Goal: Information Seeking & Learning: Learn about a topic

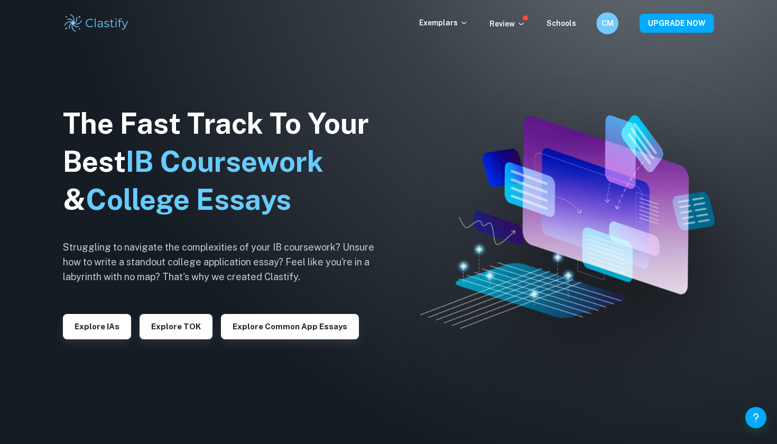
click at [602, 25] on div "CM" at bounding box center [607, 23] width 22 height 22
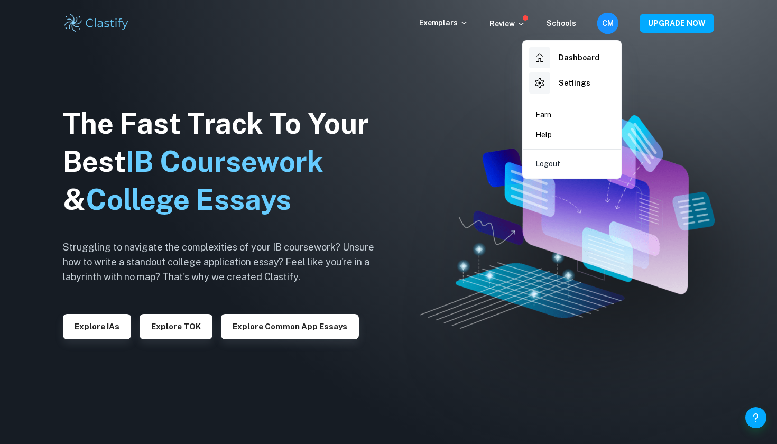
click at [602, 25] on div at bounding box center [388, 222] width 777 height 444
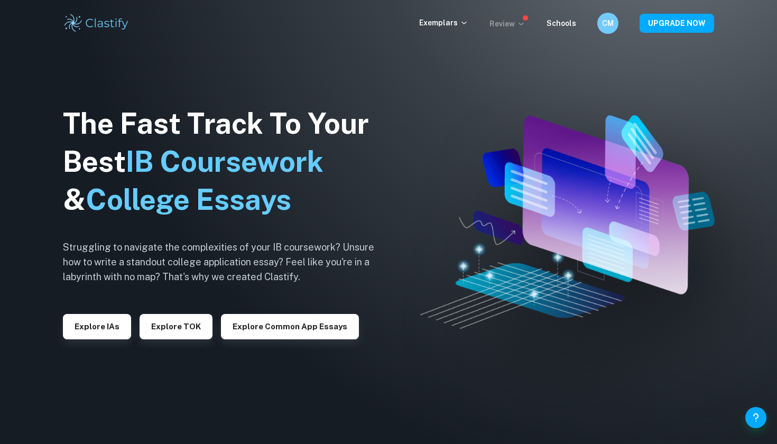
click at [513, 23] on p "Review" at bounding box center [507, 24] width 36 height 12
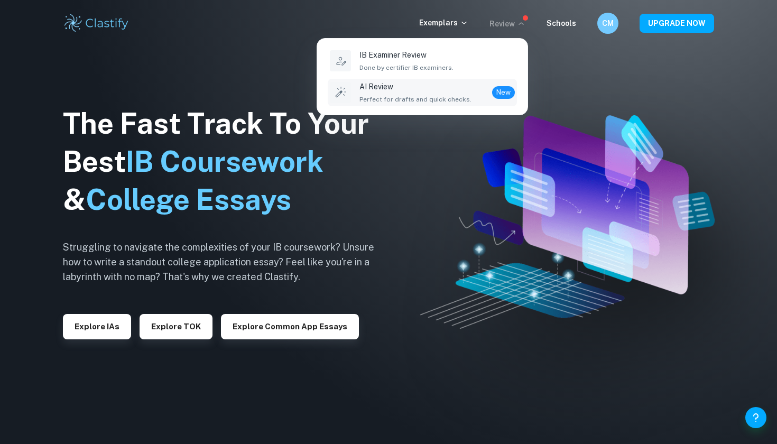
click at [427, 87] on p "AI Review" at bounding box center [415, 87] width 112 height 12
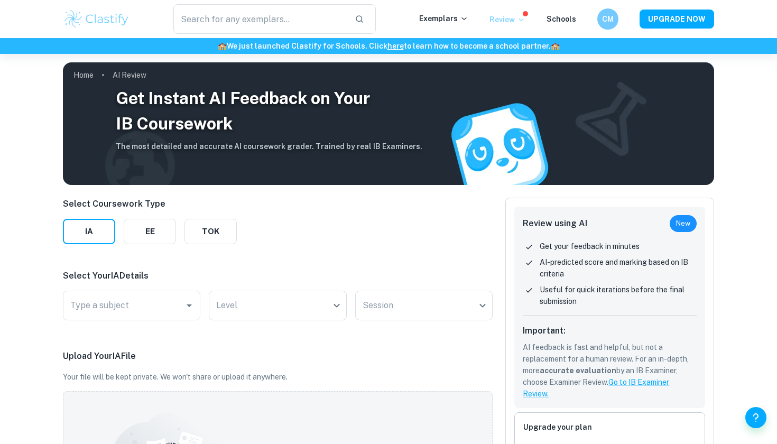
click at [521, 21] on icon at bounding box center [521, 19] width 8 height 8
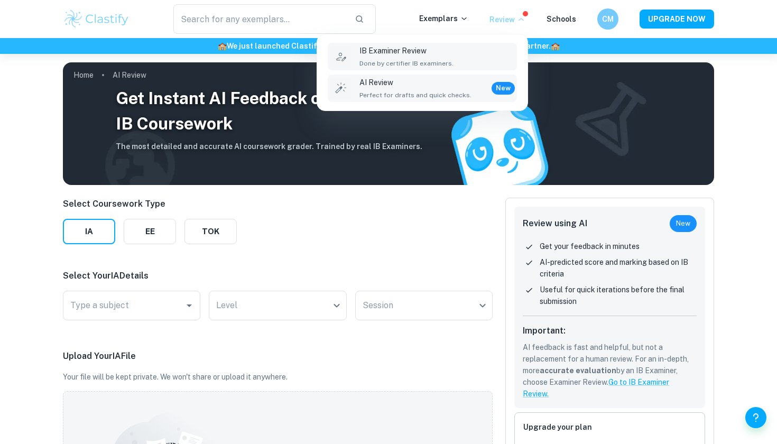
click at [494, 58] on div "IB Examiner Review Done by certifier IB examiners." at bounding box center [436, 56] width 155 height 23
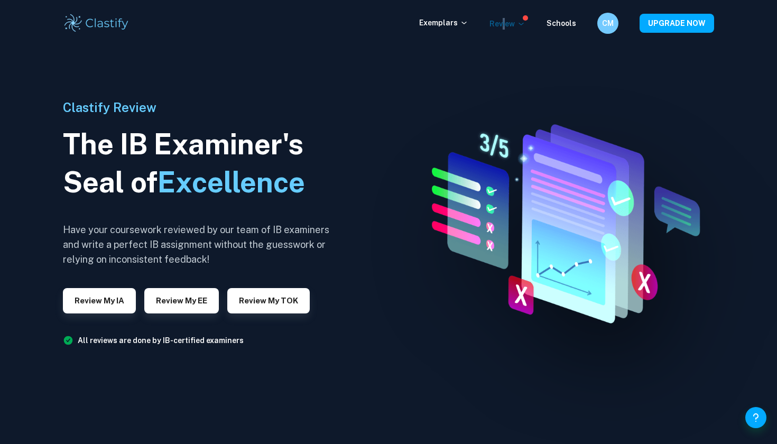
click at [507, 21] on p "Review" at bounding box center [507, 24] width 36 height 12
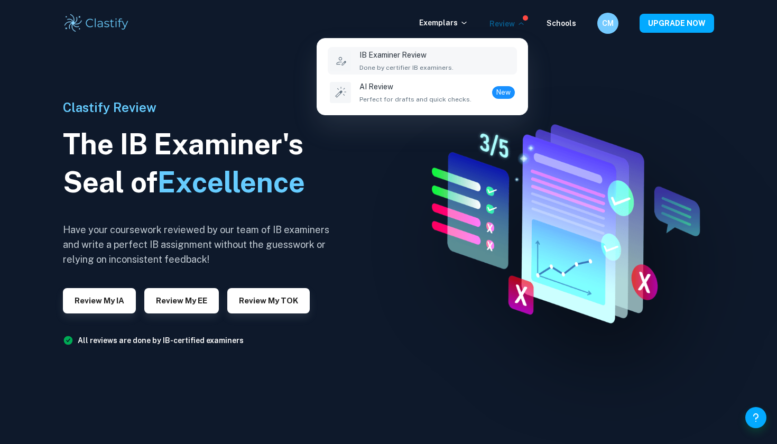
click at [564, 109] on div at bounding box center [388, 222] width 777 height 444
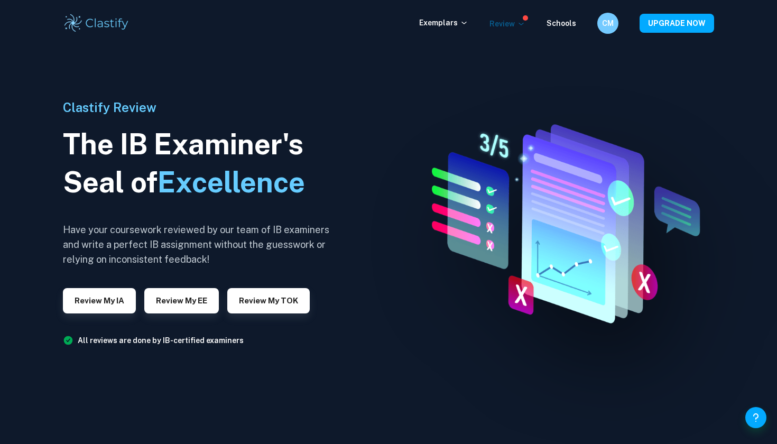
click at [520, 25] on icon at bounding box center [521, 24] width 8 height 8
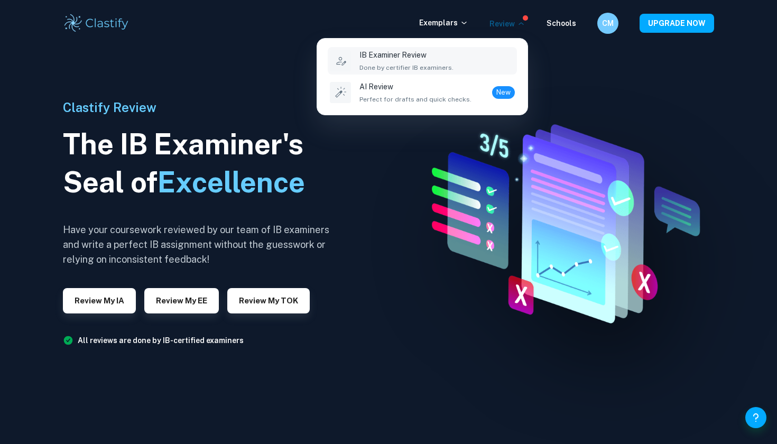
click at [520, 25] on div at bounding box center [388, 222] width 777 height 444
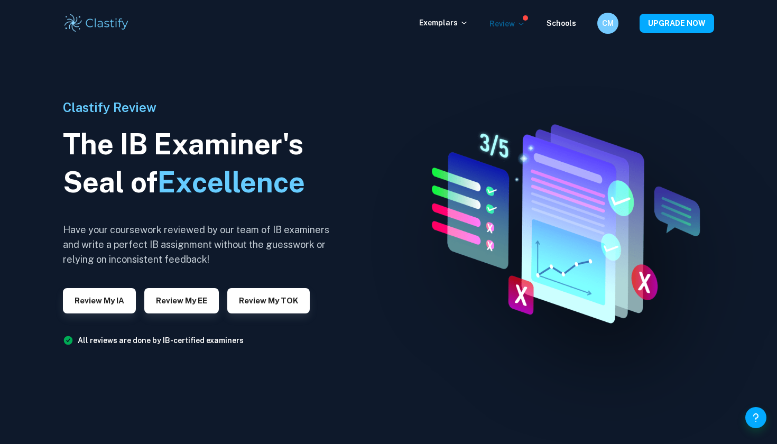
click at [520, 25] on icon at bounding box center [521, 24] width 8 height 8
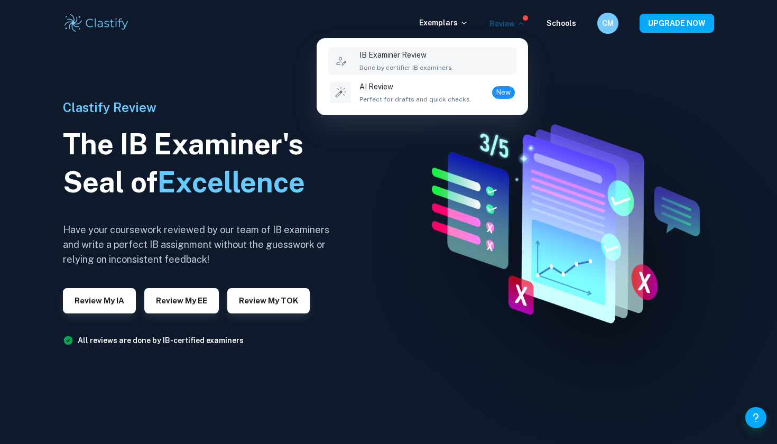
click at [520, 25] on div at bounding box center [388, 222] width 777 height 444
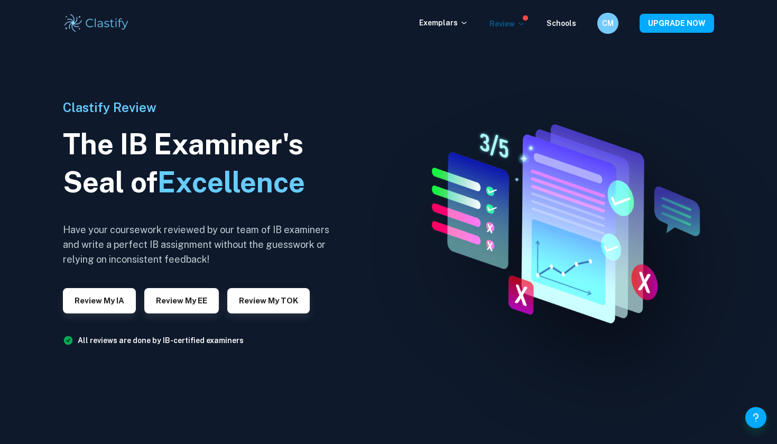
click at [520, 25] on icon at bounding box center [521, 24] width 8 height 8
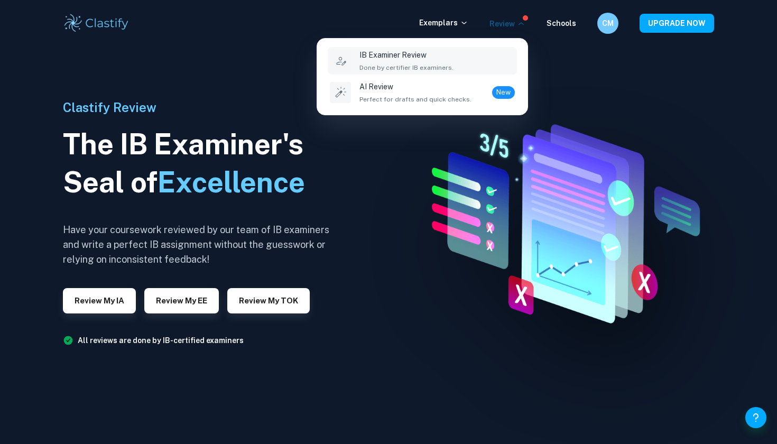
click at [520, 25] on div at bounding box center [388, 222] width 777 height 444
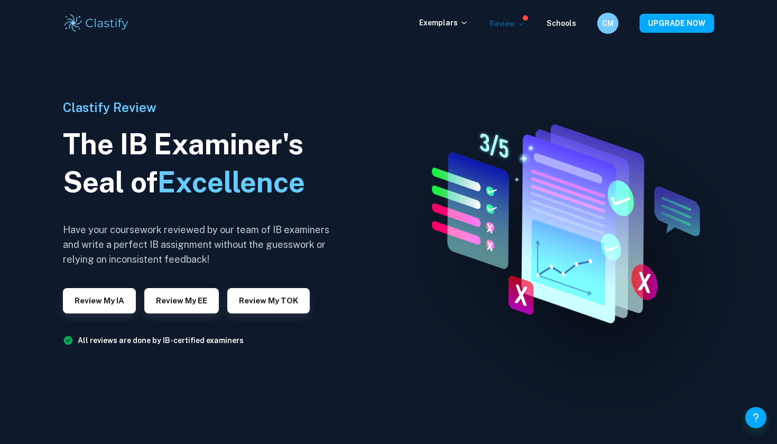
click at [520, 25] on icon at bounding box center [521, 24] width 8 height 8
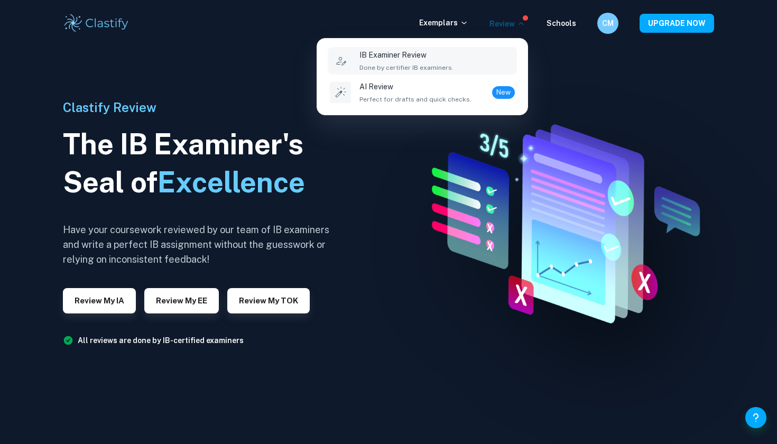
click at [520, 25] on div at bounding box center [388, 222] width 777 height 444
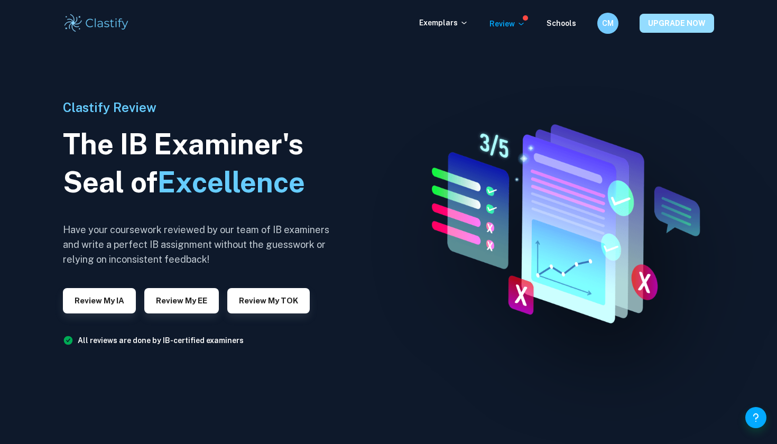
click at [642, 18] on button "UPGRADE NOW" at bounding box center [676, 23] width 74 height 19
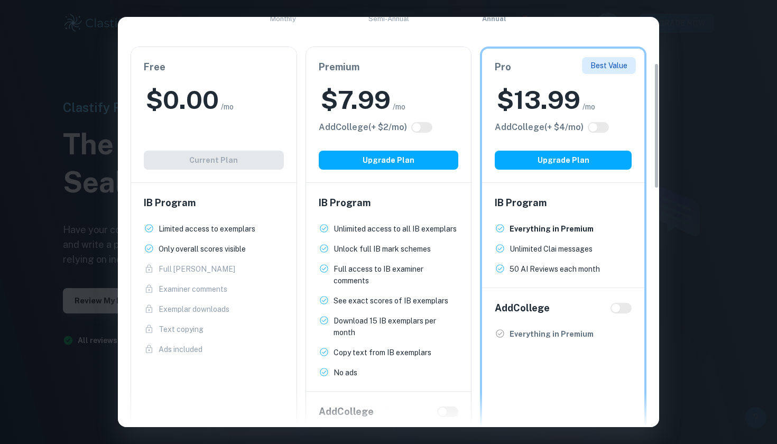
scroll to position [150, 0]
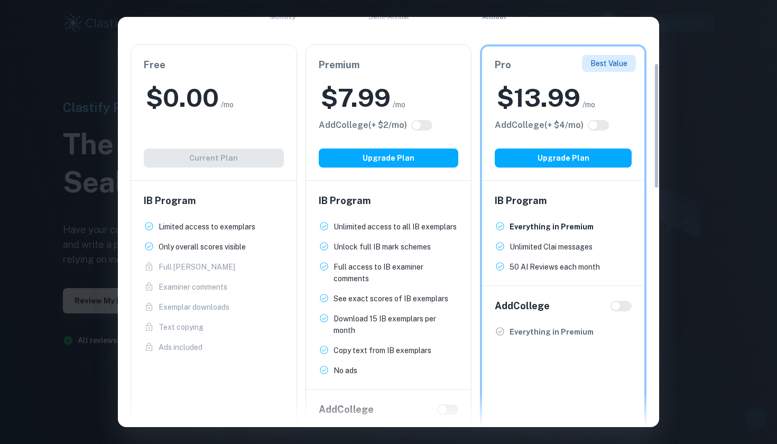
click at [759, 211] on div "Easily Ace Your IB Coursework & Crush College Essays. Get Clastify Premium Get …" at bounding box center [388, 222] width 777 height 444
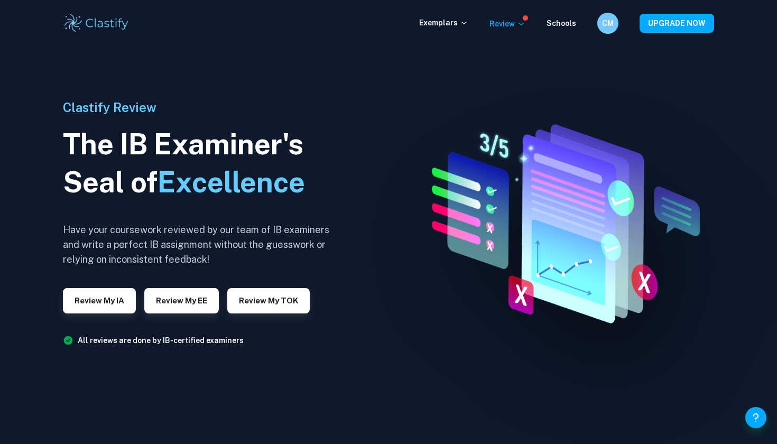
scroll to position [0, 0]
click at [508, 20] on p "Review" at bounding box center [507, 24] width 36 height 12
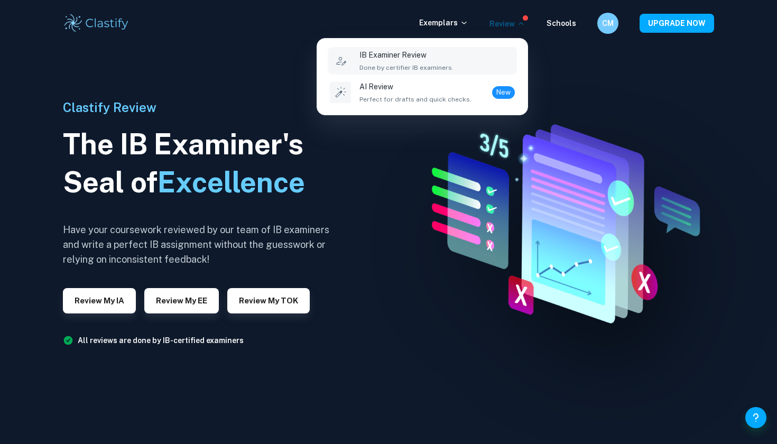
click at [508, 20] on div at bounding box center [388, 222] width 777 height 444
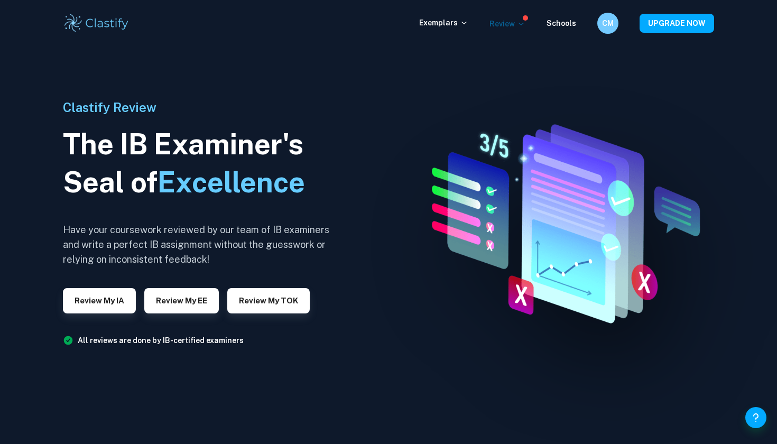
click at [508, 19] on p "Review" at bounding box center [507, 24] width 36 height 12
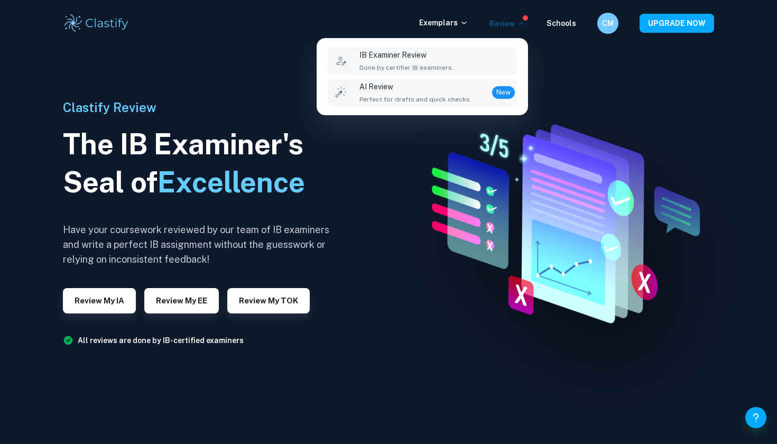
click at [456, 92] on p "AI Review" at bounding box center [415, 87] width 112 height 12
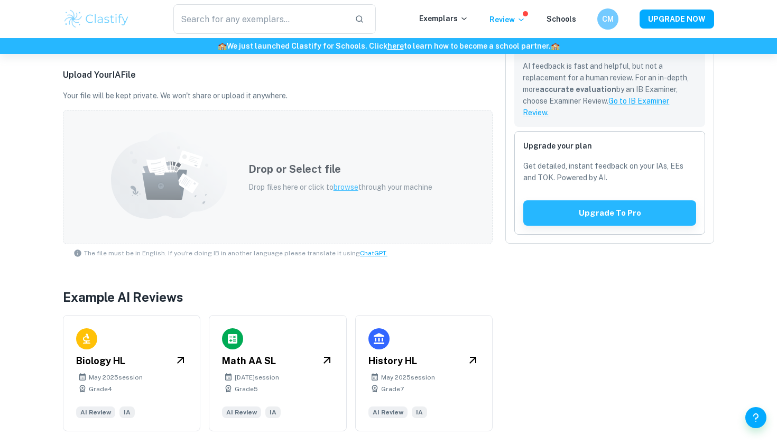
scroll to position [281, 0]
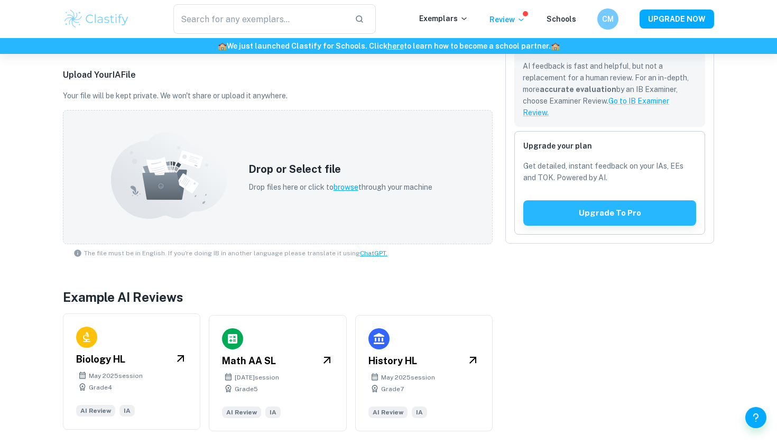
click at [133, 374] on span "[DATE] session" at bounding box center [116, 376] width 54 height 10
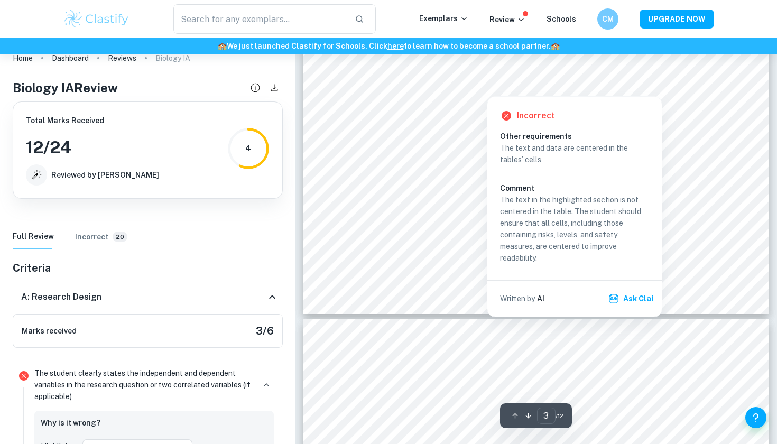
scroll to position [1755, 0]
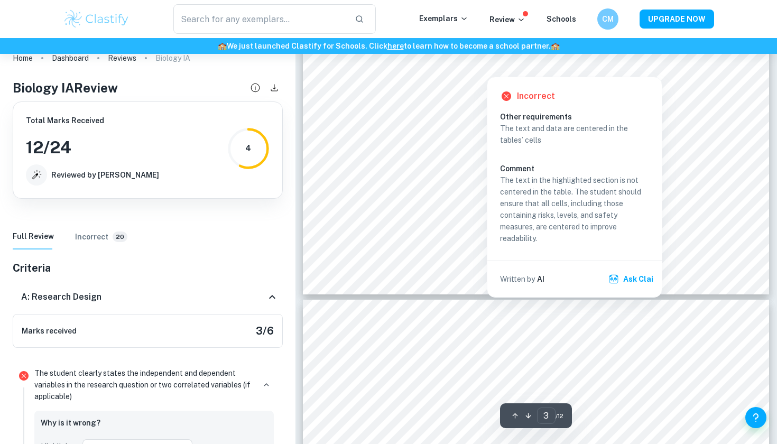
click at [493, 67] on div at bounding box center [486, 69] width 27 height 11
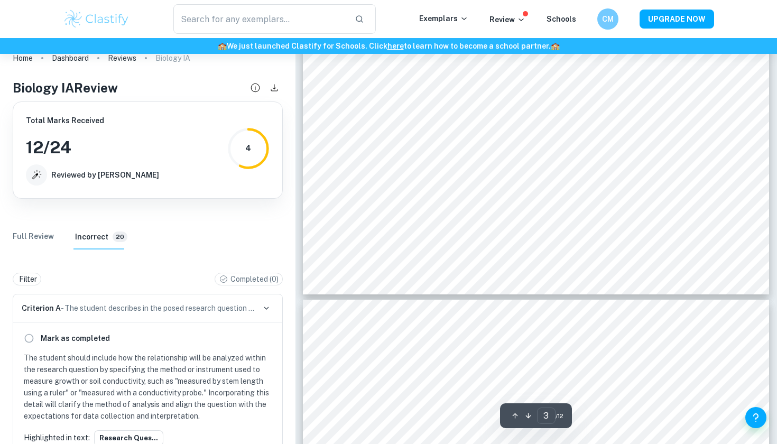
scroll to position [704, 0]
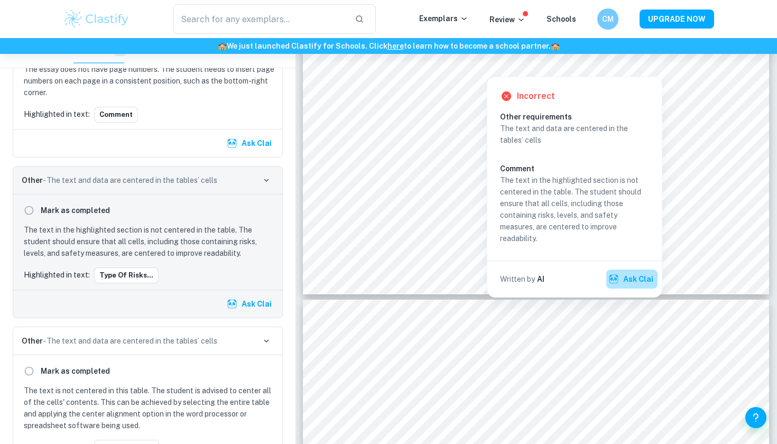
click at [632, 279] on button "Ask Clai" at bounding box center [631, 278] width 51 height 19
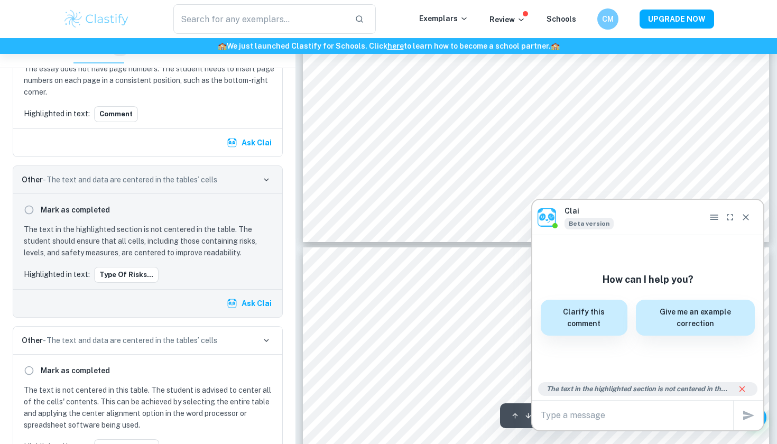
scroll to position [1816, 0]
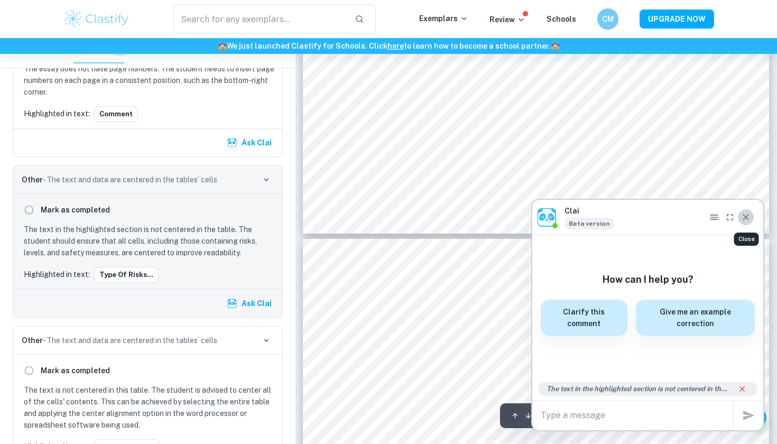
click at [746, 218] on icon "Close" at bounding box center [745, 217] width 6 height 6
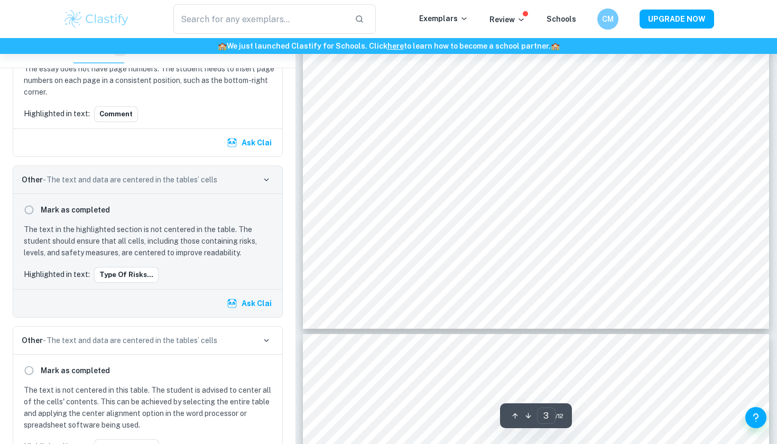
scroll to position [1715, 0]
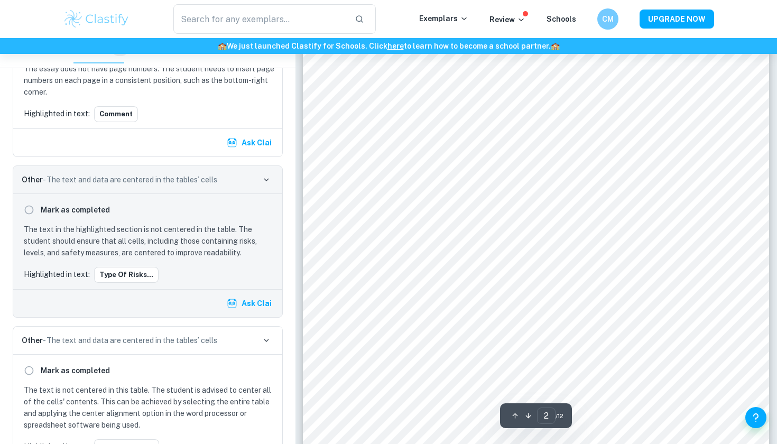
type input "1"
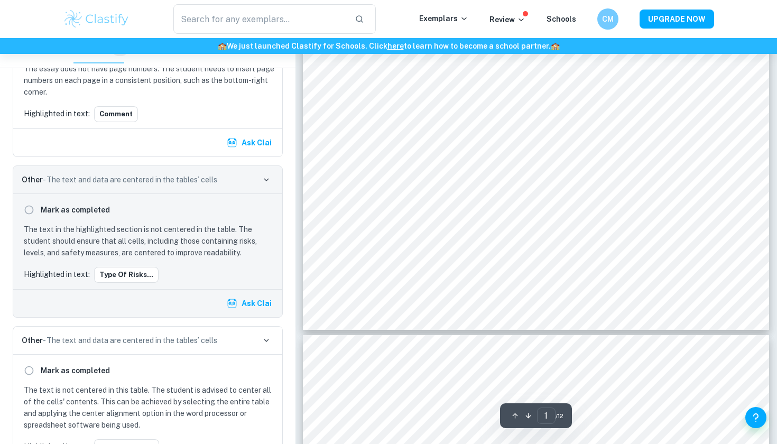
scroll to position [179, 0]
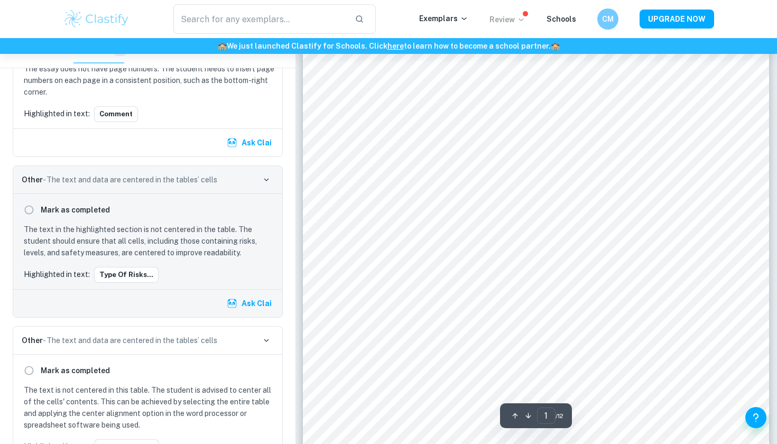
click at [520, 20] on icon at bounding box center [521, 19] width 8 height 8
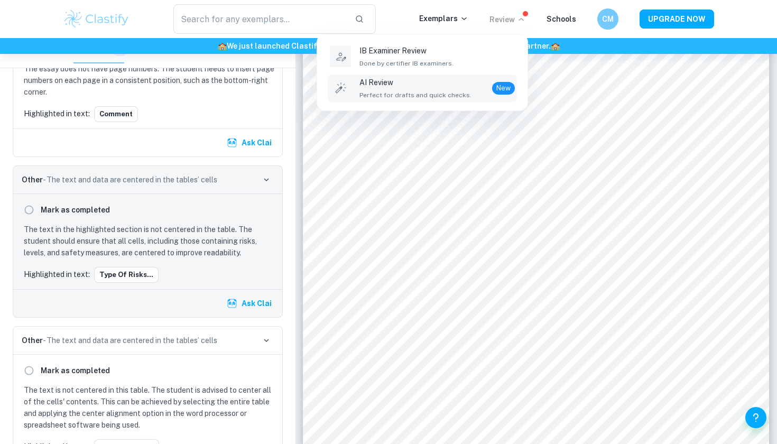
click at [457, 89] on div "AI Review Perfect for drafts and quick checks." at bounding box center [415, 88] width 112 height 23
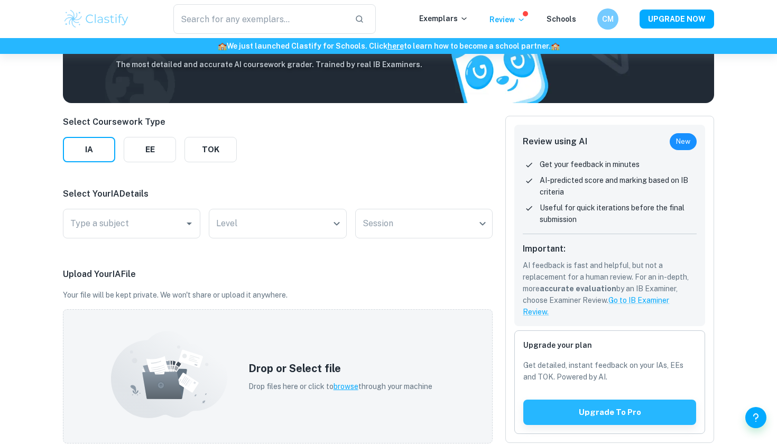
scroll to position [86, 0]
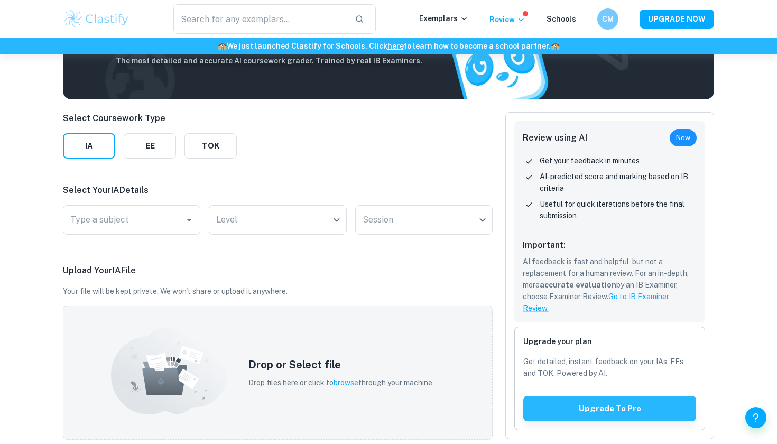
click at [529, 31] on div "​ Exemplars Review Schools CM UPGRADE NOW" at bounding box center [388, 19] width 676 height 30
click at [527, 26] on div "​ Exemplars Review Schools CM UPGRADE NOW" at bounding box center [388, 19] width 676 height 30
click at [521, 20] on icon at bounding box center [521, 19] width 8 height 8
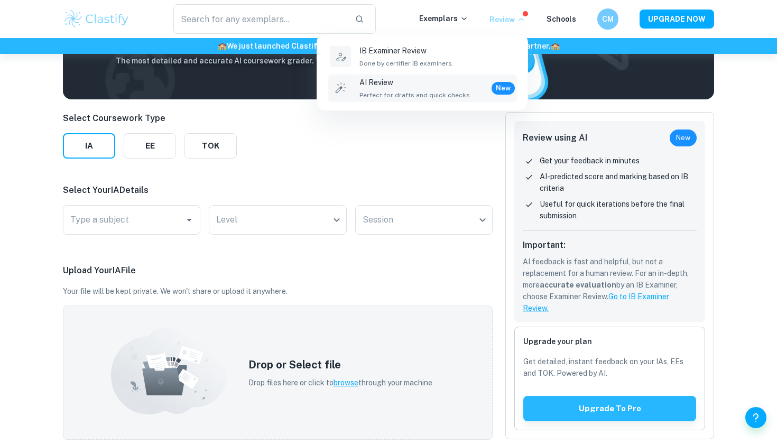
click at [527, 21] on div at bounding box center [388, 222] width 777 height 444
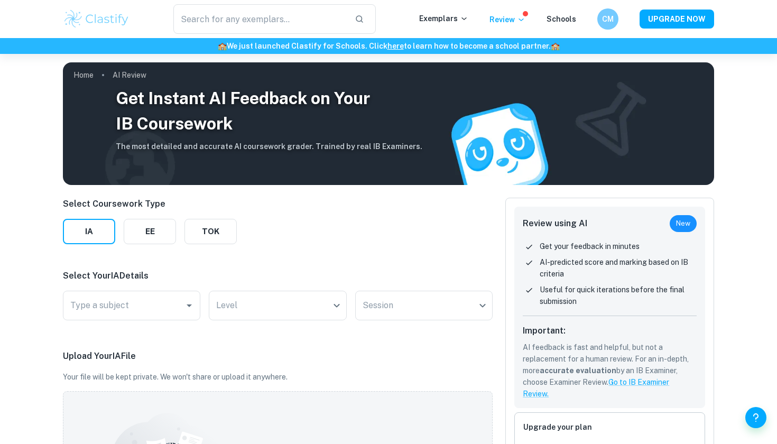
scroll to position [0, 0]
click at [501, 21] on p "Review" at bounding box center [507, 20] width 36 height 12
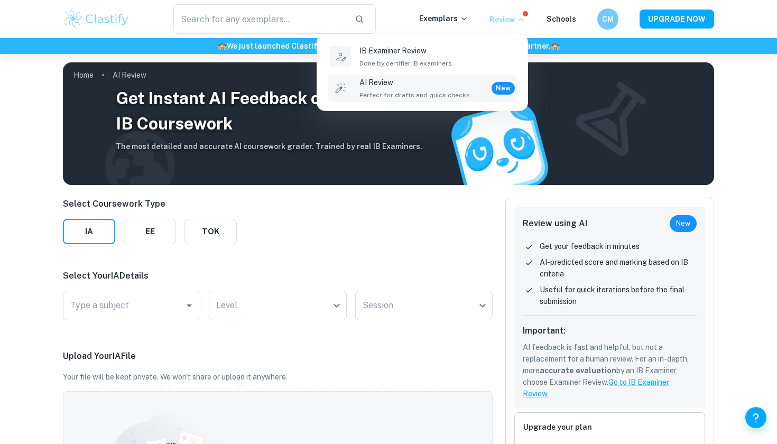
click at [365, 260] on div at bounding box center [388, 222] width 777 height 444
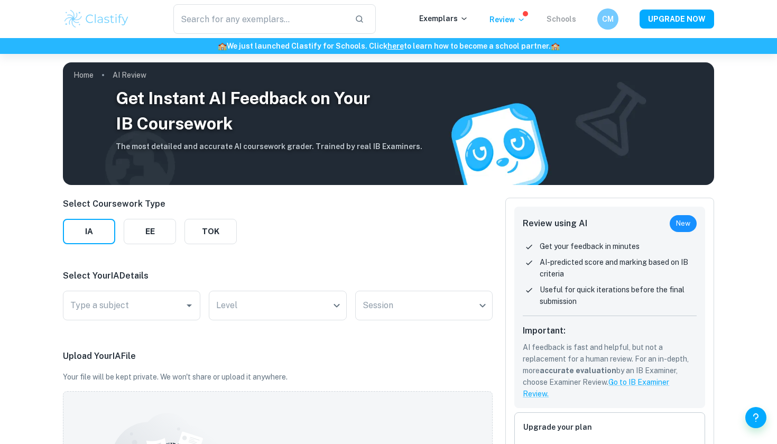
click at [552, 15] on link "Schools" at bounding box center [561, 19] width 30 height 8
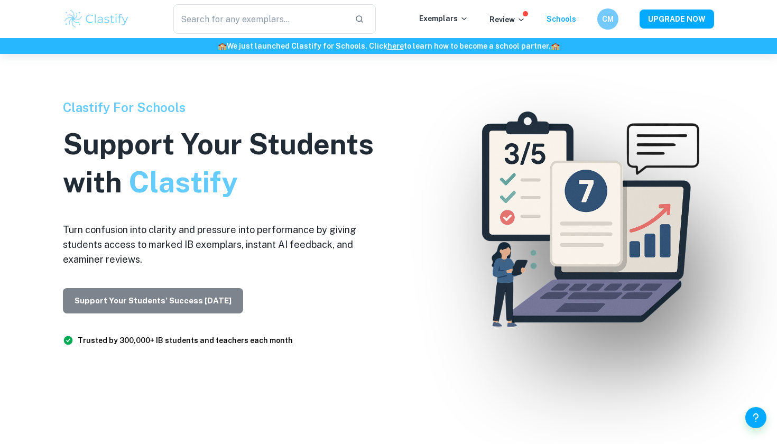
click at [206, 295] on button "Support Your Students’ Success [DATE]" at bounding box center [153, 300] width 180 height 25
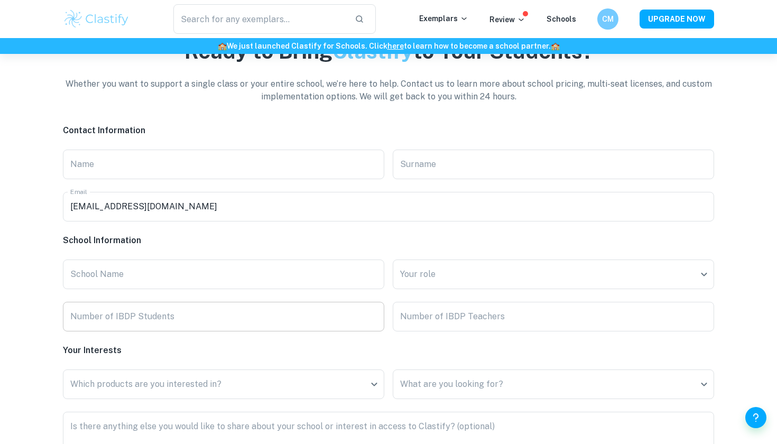
scroll to position [2485, 0]
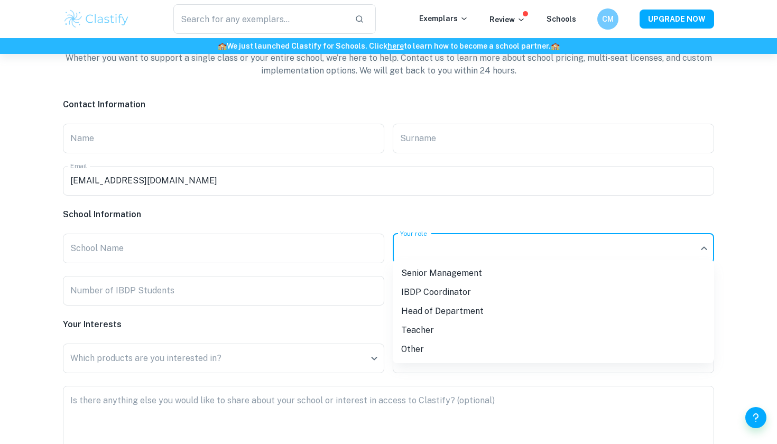
scroll to position [2504, 0]
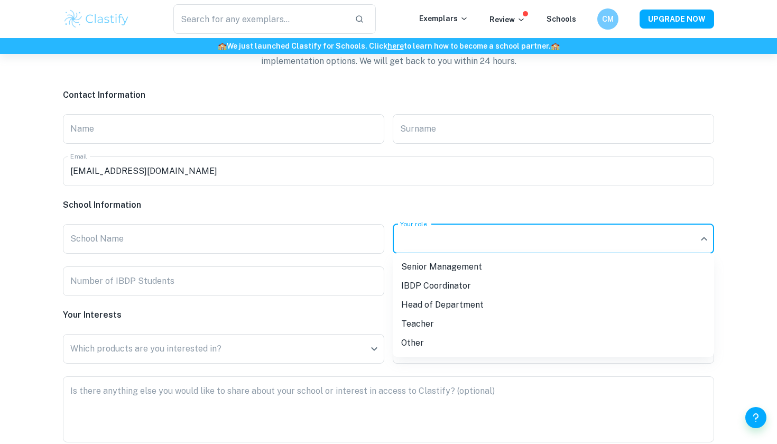
click at [417, 203] on div at bounding box center [388, 222] width 777 height 444
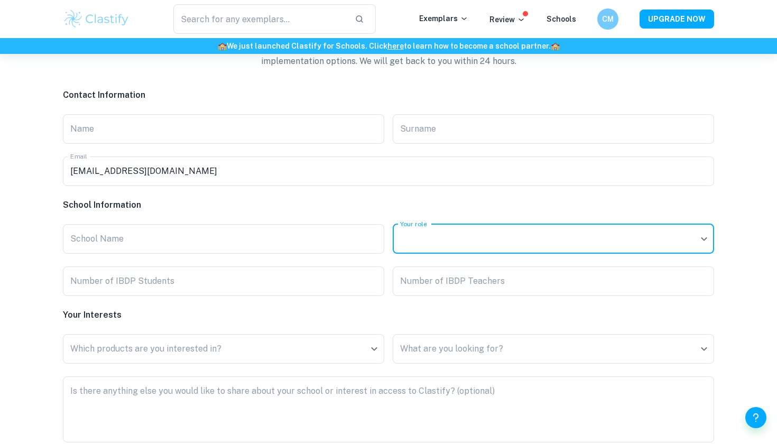
click at [344, 325] on div "Contact Information Name Name Surname Surname Email [EMAIL_ADDRESS][PERSON_NAME…" at bounding box center [388, 284] width 651 height 391
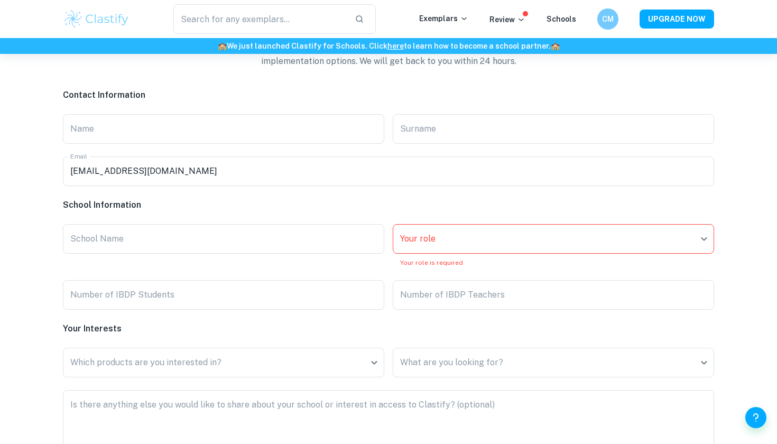
click at [344, 330] on h6 "Your Interests" at bounding box center [388, 328] width 651 height 13
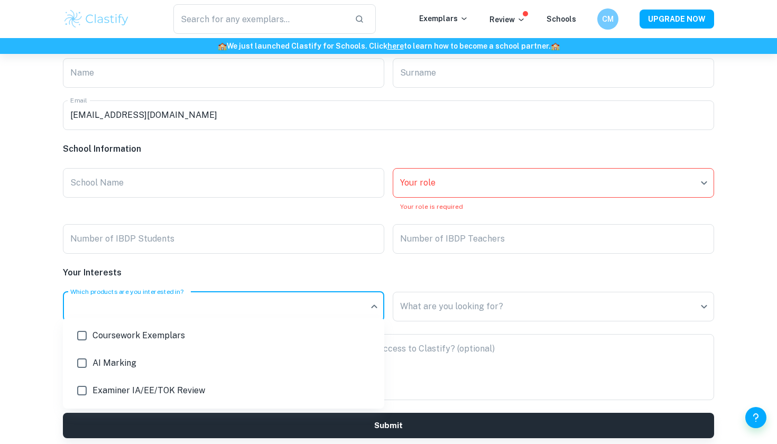
scroll to position [2564, 0]
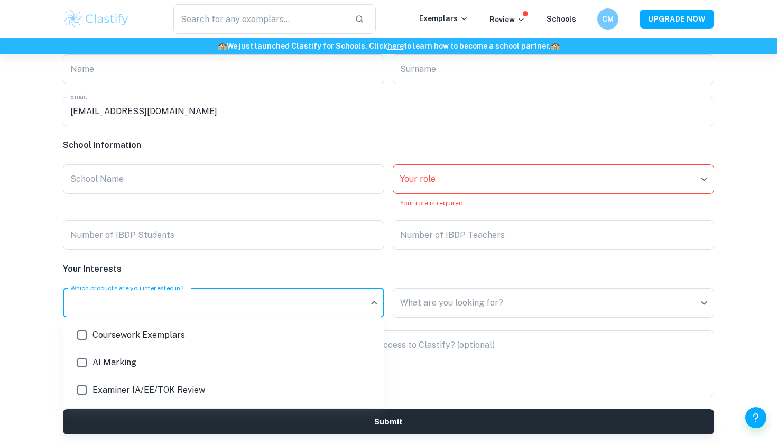
click at [373, 260] on div at bounding box center [388, 222] width 777 height 444
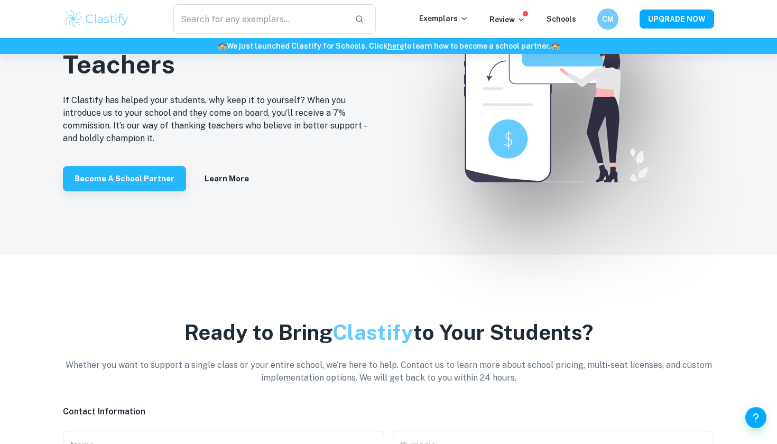
scroll to position [2184, 0]
